Goal: Task Accomplishment & Management: Manage account settings

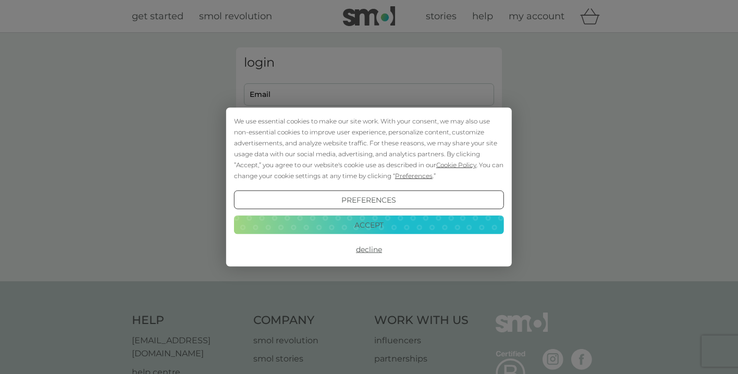
type input "[EMAIL_ADDRESS][DOMAIN_NAME]"
click at [360, 249] on button "Decline" at bounding box center [369, 249] width 270 height 19
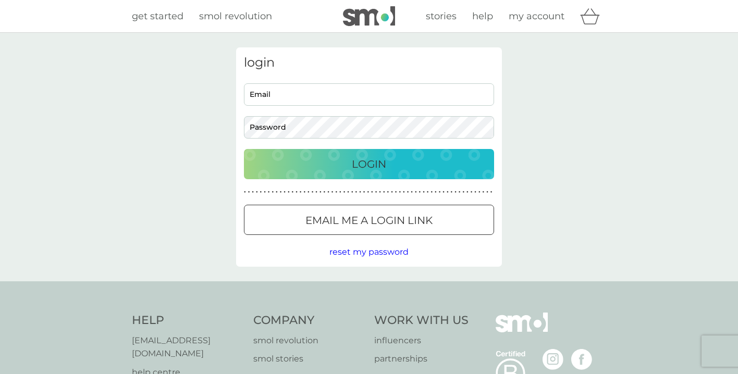
type input "[EMAIL_ADDRESS][DOMAIN_NAME]"
click at [377, 167] on p "Login" at bounding box center [369, 164] width 34 height 17
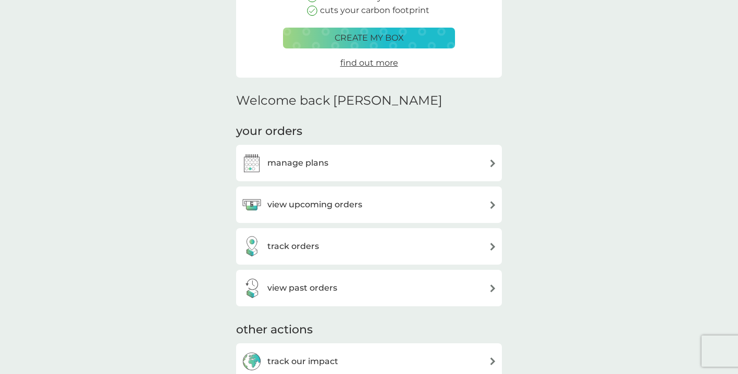
scroll to position [174, 0]
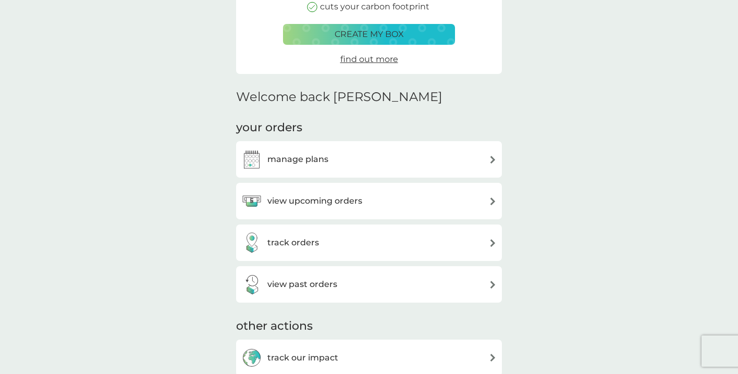
click at [312, 162] on h3 "manage plans" at bounding box center [297, 160] width 61 height 14
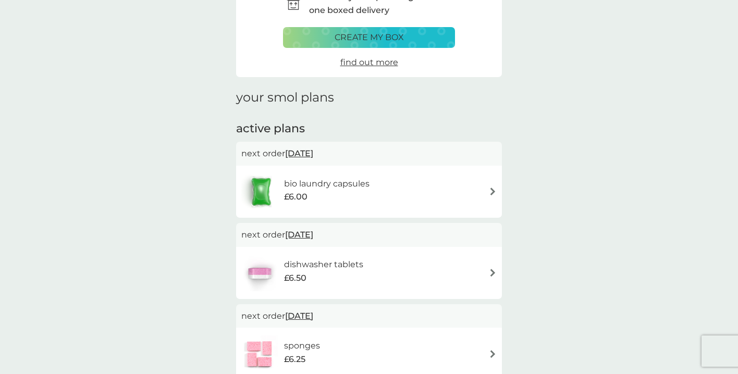
scroll to position [69, 0]
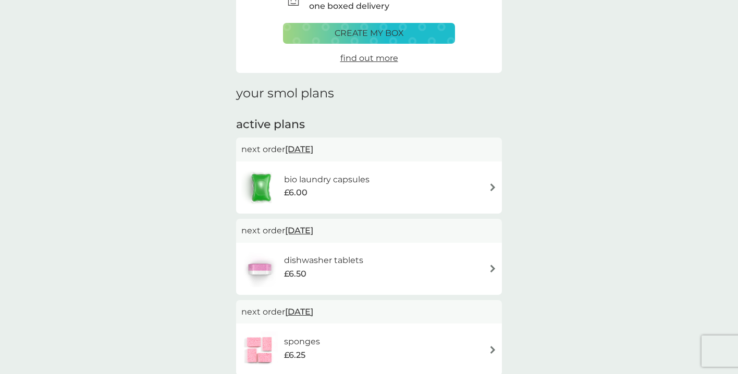
click at [491, 185] on img at bounding box center [493, 188] width 8 height 8
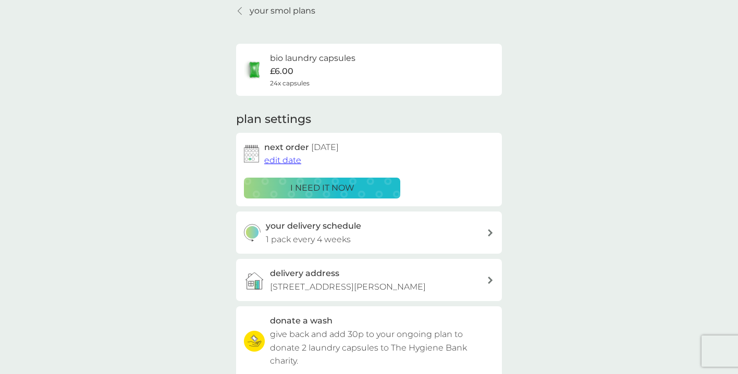
scroll to position [59, 0]
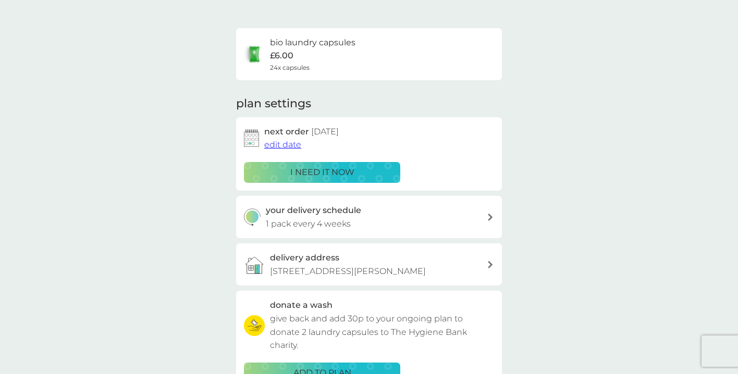
click at [340, 210] on h3 "your delivery schedule" at bounding box center [313, 211] width 95 height 14
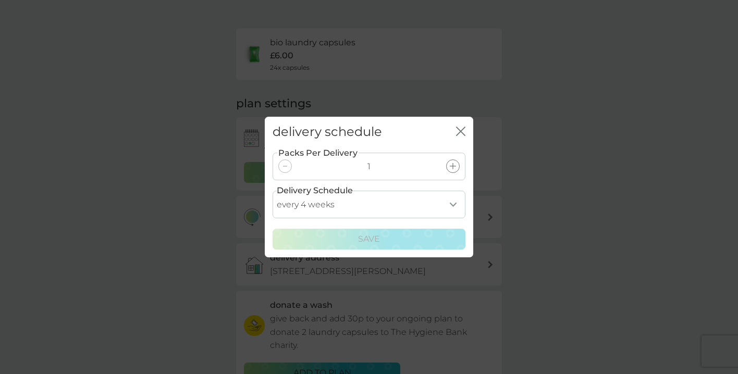
click at [340, 210] on select "every 1 week every 2 weeks every 3 weeks every 4 weeks every 5 weeks every 6 we…" at bounding box center [369, 205] width 193 height 28
select select "42"
click at [273, 191] on select "every 1 week every 2 weeks every 3 weeks every 4 weeks every 5 weeks every 6 we…" at bounding box center [369, 205] width 193 height 28
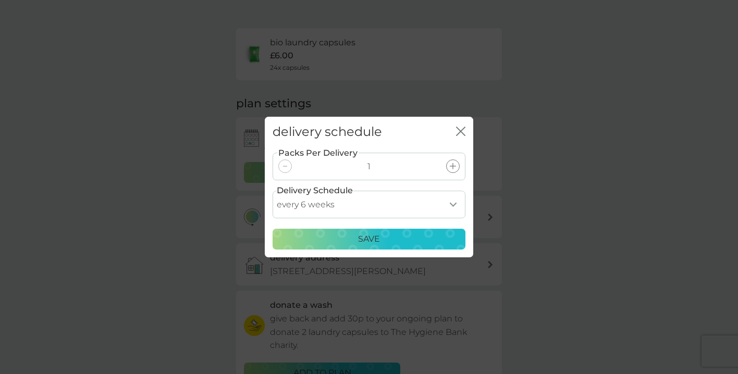
click at [351, 241] on div "Save" at bounding box center [368, 240] width 179 height 14
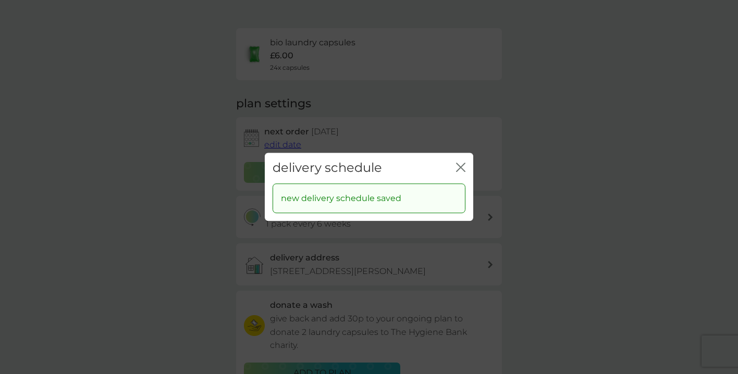
click at [459, 165] on icon "close" at bounding box center [460, 167] width 9 height 9
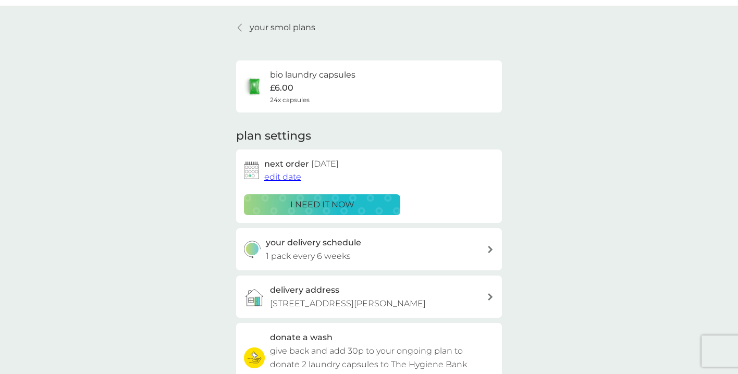
scroll to position [0, 0]
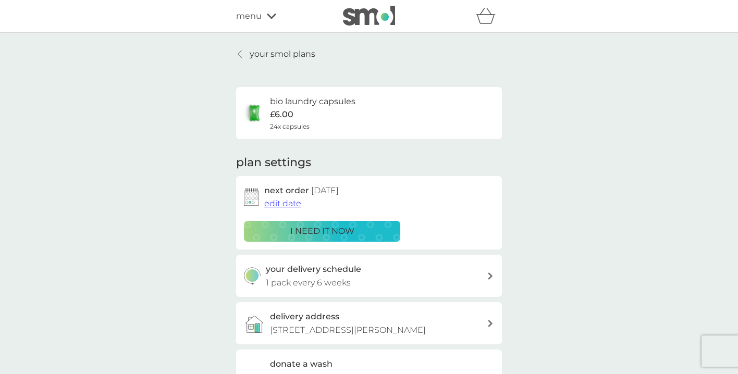
click at [254, 52] on p "your smol plans" at bounding box center [283, 54] width 66 height 14
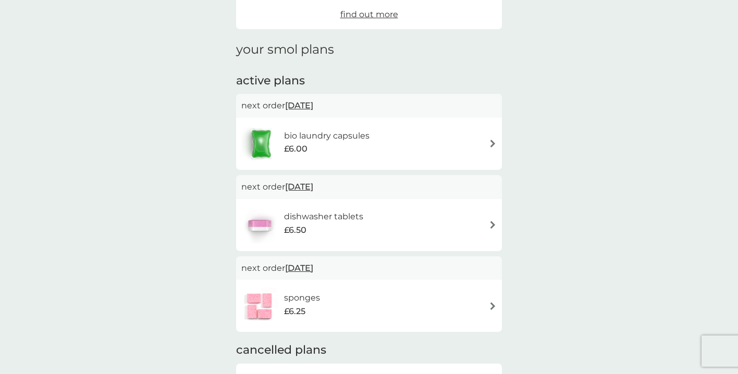
scroll to position [147, 0]
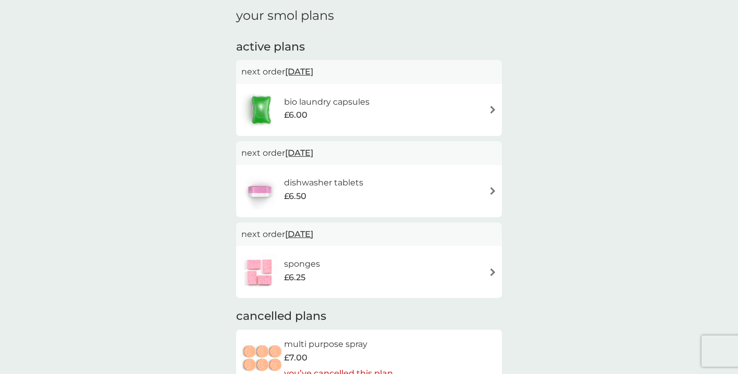
click at [299, 186] on h6 "dishwasher tablets" at bounding box center [323, 183] width 79 height 14
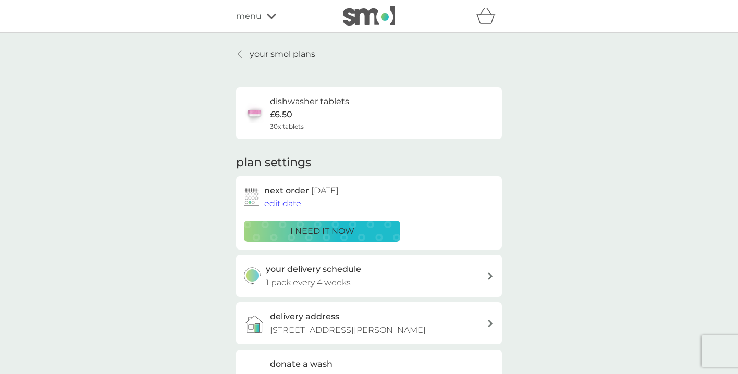
click at [356, 281] on div "your delivery schedule 1 pack every 4 weeks" at bounding box center [377, 276] width 222 height 27
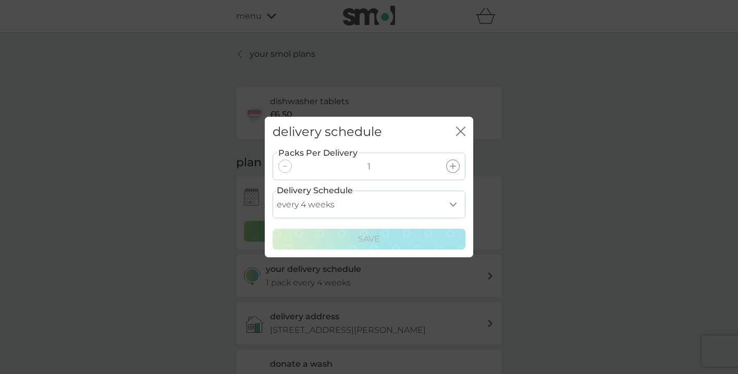
click at [423, 206] on select "every 1 week every 2 weeks every 3 weeks every 4 weeks every 5 weeks every 6 we…" at bounding box center [369, 205] width 193 height 28
select select "56"
click at [273, 191] on select "every 1 week every 2 weeks every 3 weeks every 4 weeks every 5 weeks every 6 we…" at bounding box center [369, 205] width 193 height 28
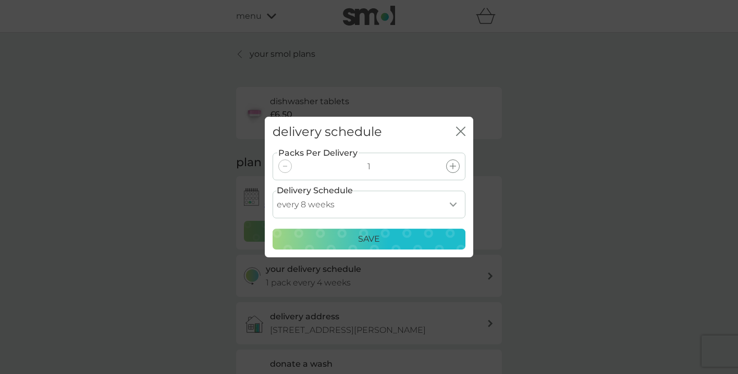
click at [386, 241] on div "Save" at bounding box center [368, 240] width 179 height 14
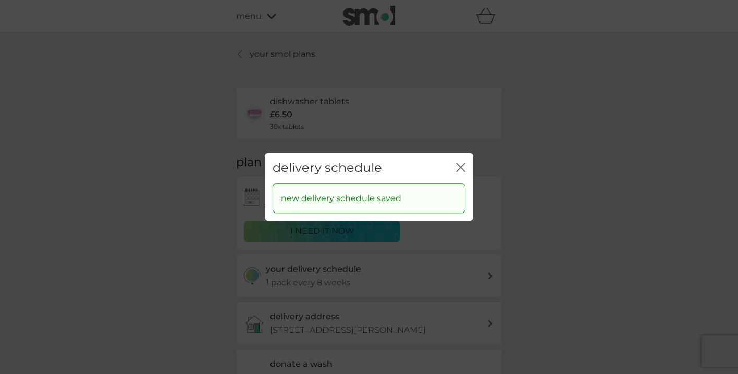
click at [460, 168] on icon "close" at bounding box center [459, 167] width 4 height 8
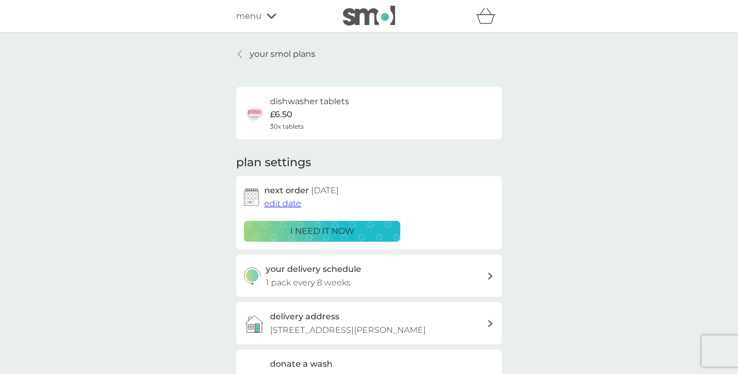
click at [287, 58] on p "your smol plans" at bounding box center [283, 54] width 66 height 14
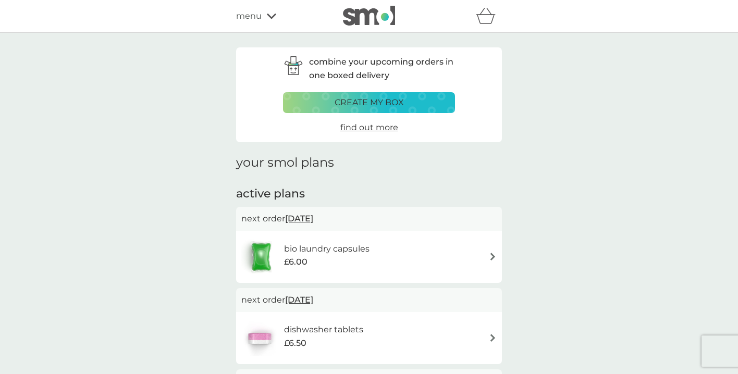
click at [240, 19] on span "menu" at bounding box center [249, 16] width 26 height 14
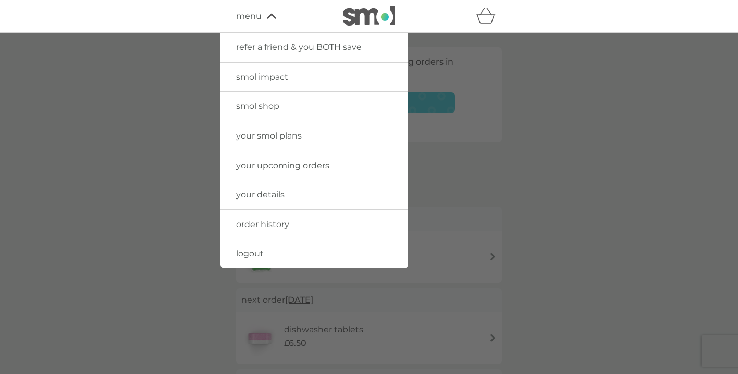
click at [264, 251] on link "logout" at bounding box center [315, 253] width 188 height 29
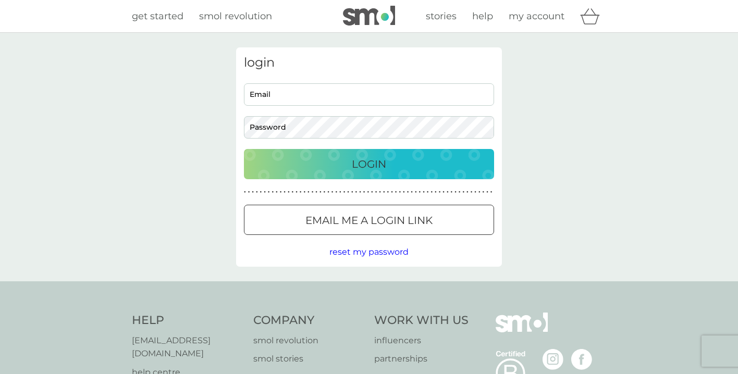
type input "[EMAIL_ADDRESS][DOMAIN_NAME]"
